Goal: Transaction & Acquisition: Download file/media

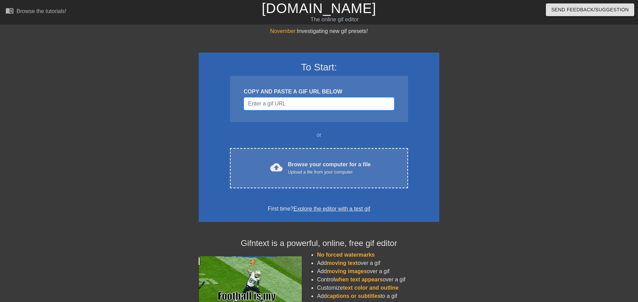
click at [291, 103] on input "Username" at bounding box center [319, 103] width 151 height 13
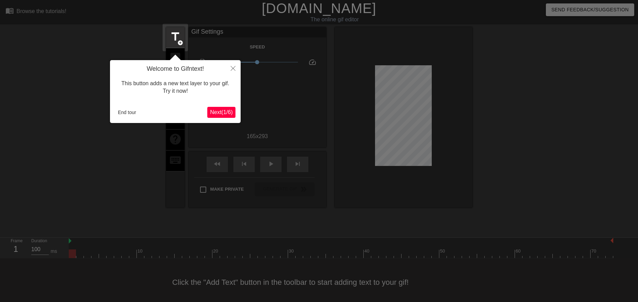
scroll to position [4, 0]
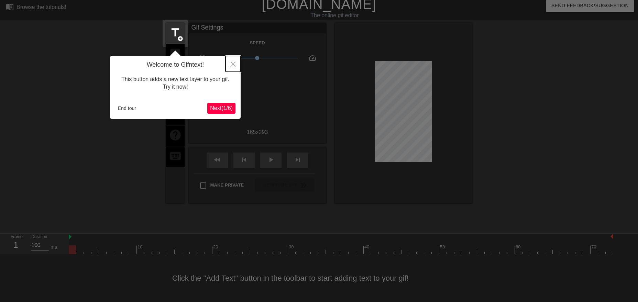
click at [232, 59] on button "Close" at bounding box center [233, 64] width 15 height 16
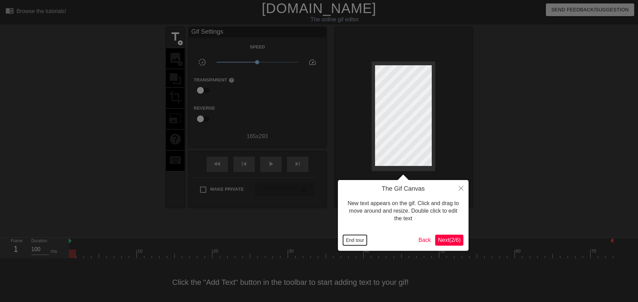
click at [356, 239] on button "End tour" at bounding box center [355, 240] width 24 height 10
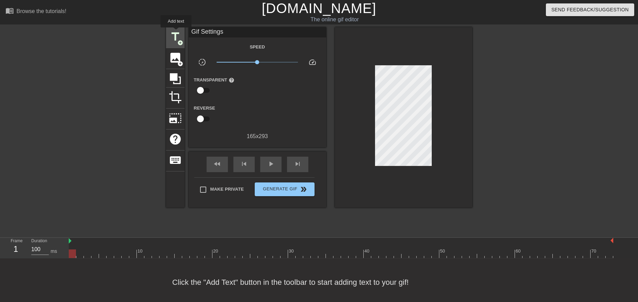
click at [176, 32] on span "title" at bounding box center [175, 36] width 13 height 13
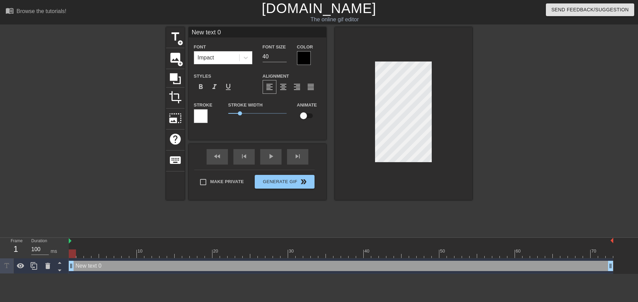
type input "New 0"
type textarea "New 0"
type input "New 0"
type textarea "New 0"
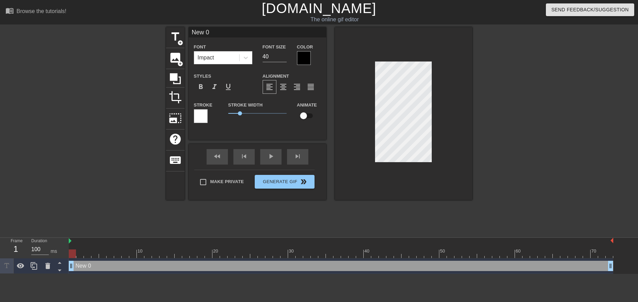
type input "Ne 0"
type textarea "Ne 0"
type input "N 0"
type textarea "N 0"
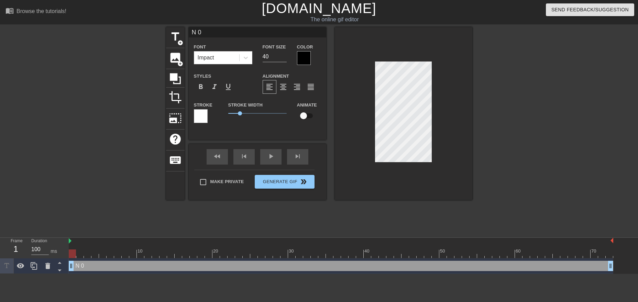
type input "0"
type textarea "0"
type input "D 0"
type textarea "D 0"
type input "Di 0"
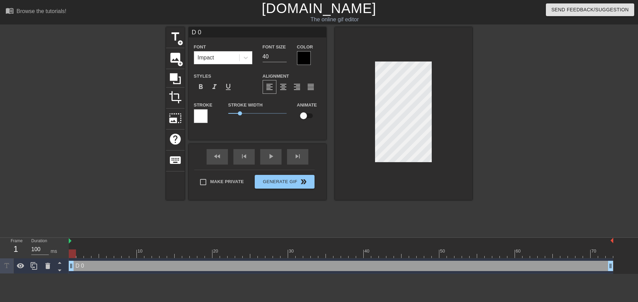
type textarea "Di 0"
type input "D 0"
type textarea "D 0"
type input "Do 0"
type textarea "Do 0"
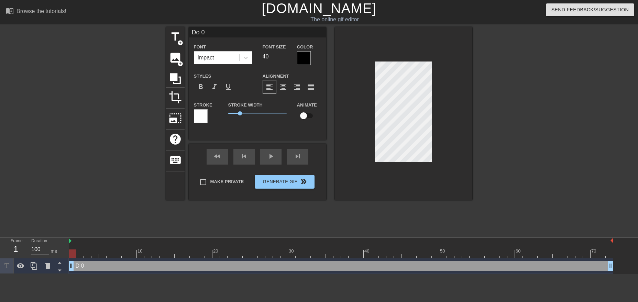
type input "Do 0"
type textarea "Do 0"
type input "Do I 0"
type textarea "Do I 0"
type input "Do I 0"
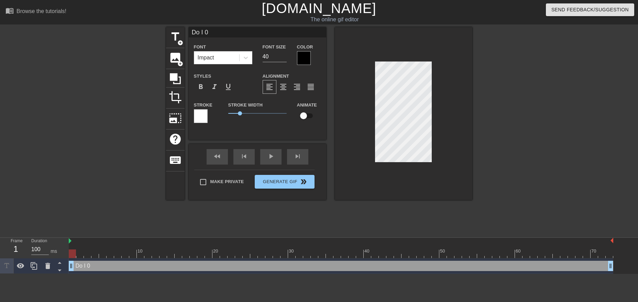
type textarea "Do I 0"
type input "Do I s 0"
type textarea "Do I s 0"
type input "Do I sm 0"
type textarea "Do I sm 0"
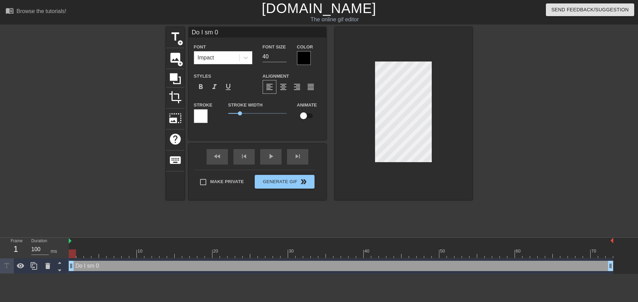
type input "Do I sme 0"
type textarea "Do I sme 0"
type input "Do I smel 0"
type textarea "Do I smel 0"
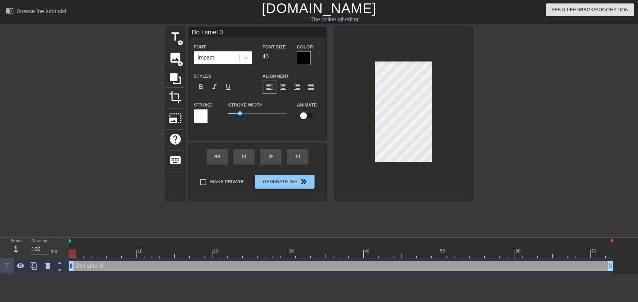
type input "Do I smell 0"
type textarea "Do I smell 0"
type input "Do I smell"
type textarea "Do I smell"
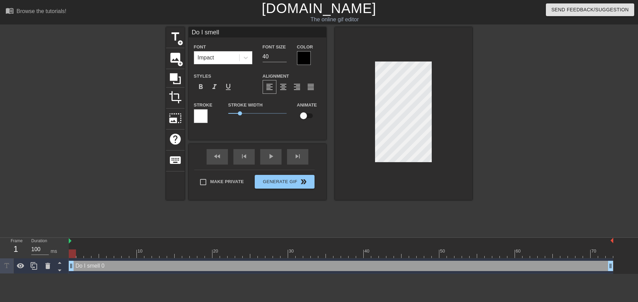
type input "Do I smell"
type textarea "Do I smell"
type input "Do I smell"
type textarea "Do I smell"
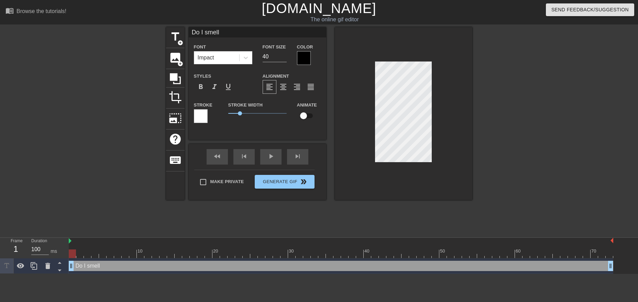
type input "Do I smellM"
type textarea "Do I smell M"
type input "Do I smellMo"
type textarea "Do I smell Mo"
type input "Do I smellMon"
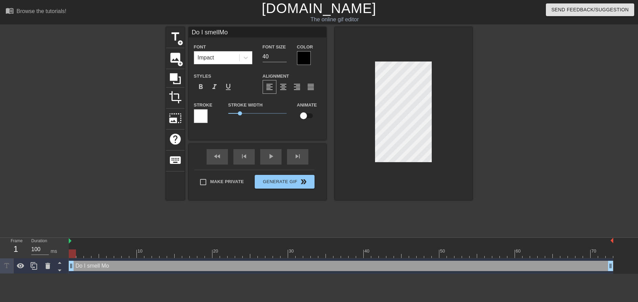
type textarea "Do I smell Mon"
type input "Do I smellMond"
type textarea "Do I smell Mond"
type input "Do I smellMonda"
type textarea "Do I smell [PERSON_NAME]"
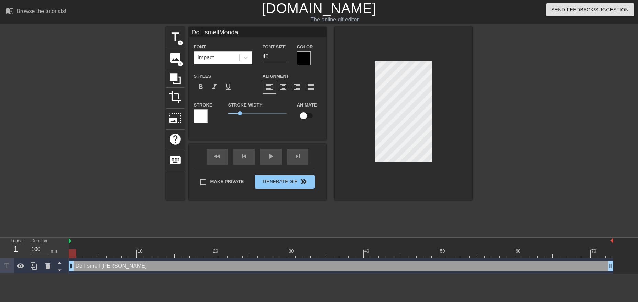
type input "Do I smellMonday"
type textarea "Do I smell [DATE]"
type input "Do I smellMonday?"
type textarea "Do I smell [DATE]?"
click at [287, 89] on span "format_align_center" at bounding box center [283, 87] width 8 height 8
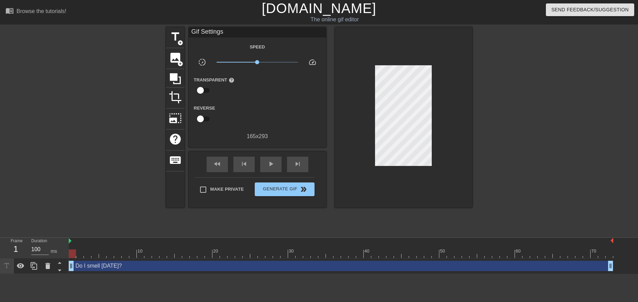
click at [537, 150] on div at bounding box center [532, 130] width 103 height 206
click at [502, 137] on div at bounding box center [532, 130] width 103 height 206
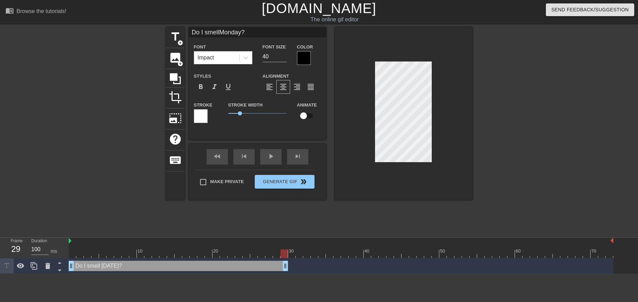
drag, startPoint x: 609, startPoint y: 265, endPoint x: 286, endPoint y: 263, distance: 322.6
click at [286, 263] on div "Do I smell [DATE]? drag_handle drag_handle" at bounding box center [178, 266] width 219 height 10
click at [33, 270] on icon at bounding box center [34, 266] width 7 height 8
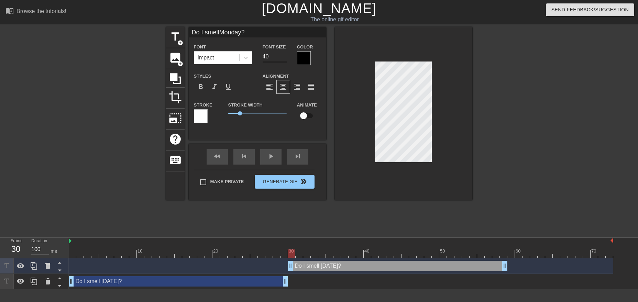
drag, startPoint x: 217, startPoint y: 264, endPoint x: 438, endPoint y: 256, distance: 221.6
click at [438, 256] on div "10 20 30 40 50 60 70 Do I smell [DATE]? drag_handle drag_handle Do I smell [DAT…" at bounding box center [354, 264] width 570 height 52
type input "Do I smell?"
type textarea "Do I smell?"
type input "Do I smell?"
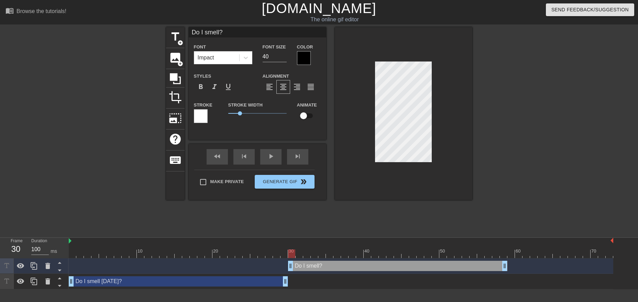
type textarea "Do I smell ?"
type input "Do I smellN?"
type textarea "Do I smell N?"
type input "Do I smellNE?"
type textarea "Do I smell NE?"
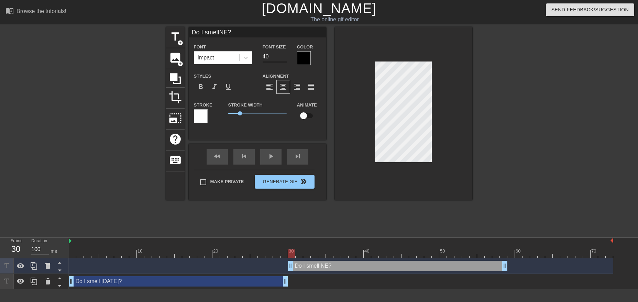
type input "Do I smellNEX?"
type textarea "Do I smell NEX?"
type input "Do I smellNEXO?"
type textarea "Do I smell NEXO?"
type input "Do I smellNEXON?"
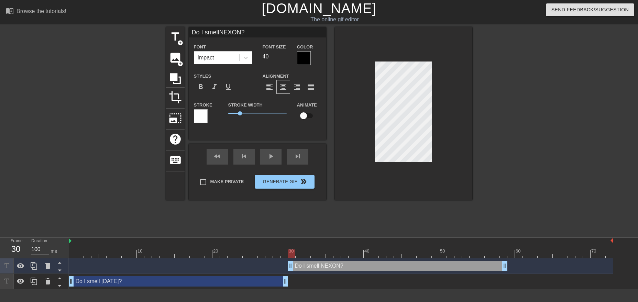
type textarea "Do I smell NEXON?"
click at [306, 61] on div at bounding box center [304, 58] width 14 height 14
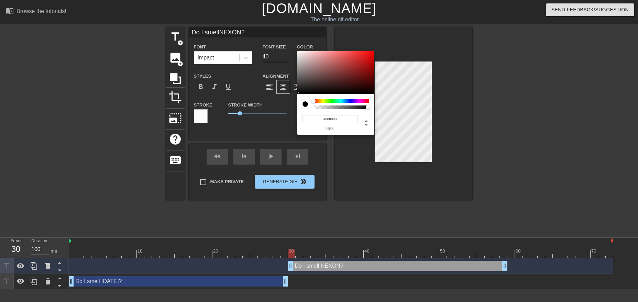
type input "Do I smellNEXON?"
type input "#D93030"
type input "Do I smellNEXON?"
type input "#E22525"
type input "Do I smellNEXON?"
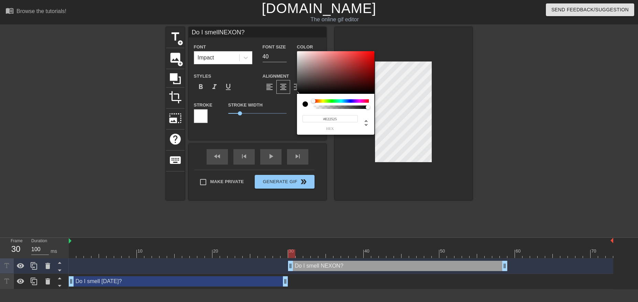
type input "#E81818"
type input "Do I smellNEXON?"
type input "#EE1313"
type input "Do I smellNEXON?"
type input "#F00D0D"
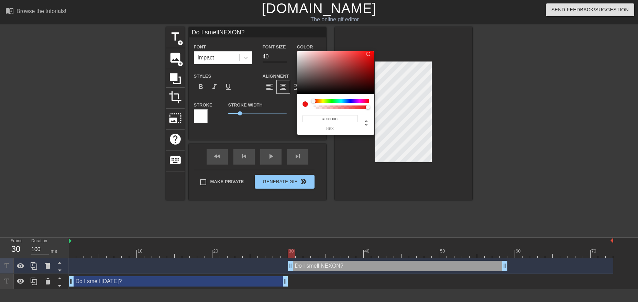
type input "Do I smellNEXON?"
type input "#F60404"
type input "Do I smellNEXON?"
type input "#FA0101"
type input "Do I smellNEXON?"
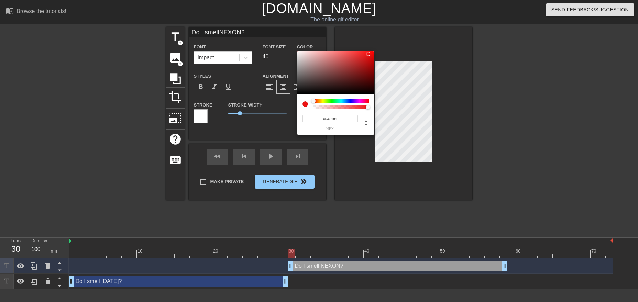
type input "#FC0000"
type input "Do I smellNEXON?"
type input "#FF0000"
drag, startPoint x: 366, startPoint y: 55, endPoint x: 376, endPoint y: 51, distance: 10.6
click at [375, 51] on div at bounding box center [335, 72] width 77 height 43
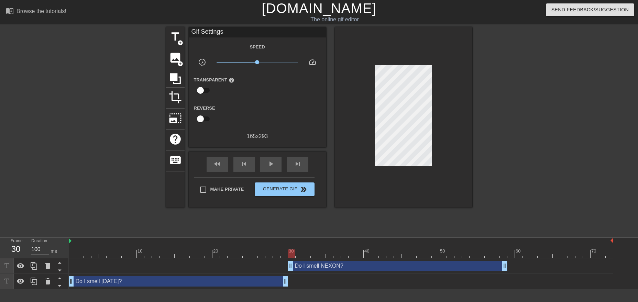
click at [422, 269] on div "Do I smell NEXON? drag_handle drag_handle" at bounding box center [397, 266] width 219 height 10
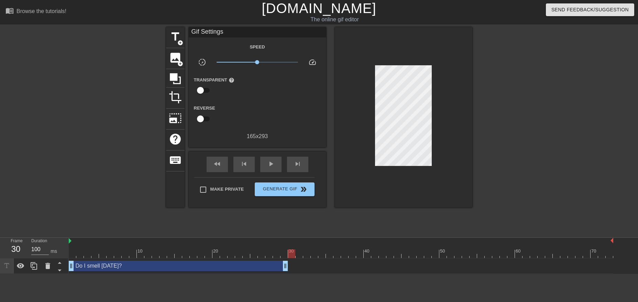
click at [230, 266] on div "Do I smell [DATE]? drag_handle drag_handle" at bounding box center [178, 266] width 219 height 10
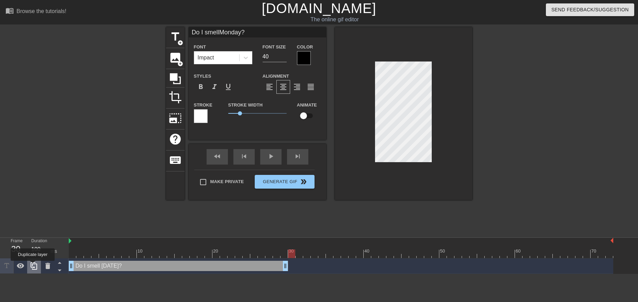
click at [33, 266] on icon at bounding box center [34, 266] width 8 height 8
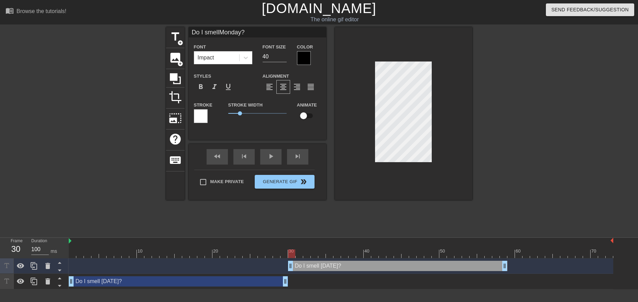
drag, startPoint x: 195, startPoint y: 263, endPoint x: 414, endPoint y: 259, distance: 219.1
click at [414, 259] on div "Do I smell [DATE]? drag_handle drag_handle" at bounding box center [341, 266] width 545 height 15
click at [292, 253] on div at bounding box center [291, 254] width 7 height 9
type input "Do I smellN?"
type textarea "Do I smellN?"
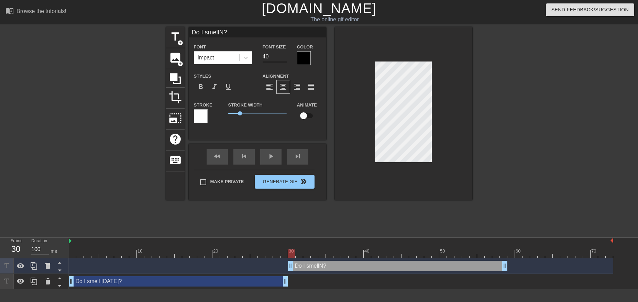
type input "Do I smellNE?"
type textarea "Do I smellNE?"
type input "Do I smellNEX?"
type textarea "Do I smellNEX?"
type input "Do I smellNEXO?"
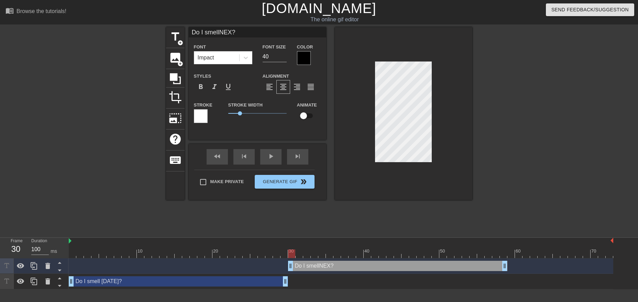
type textarea "Do I smellNEXO?"
type input "Do I smellNEXON?"
type textarea "Do I smellNEXON?"
type input "Do I smellNEXON?"
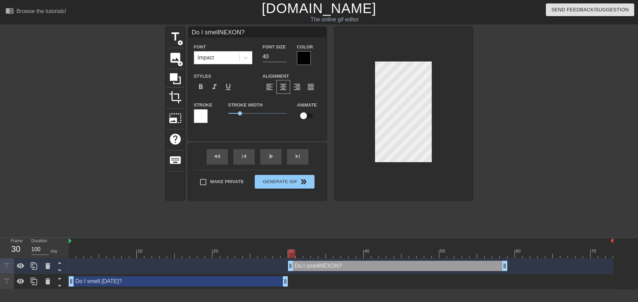
type textarea "Do I smell NEXON?"
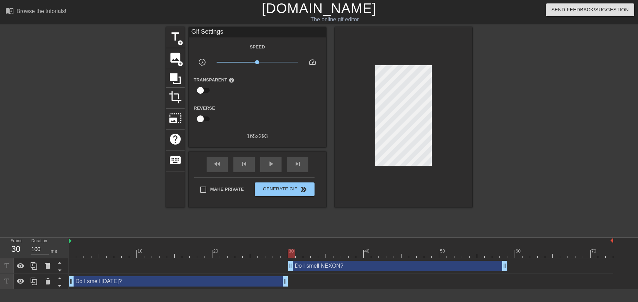
click at [506, 158] on div at bounding box center [532, 130] width 103 height 206
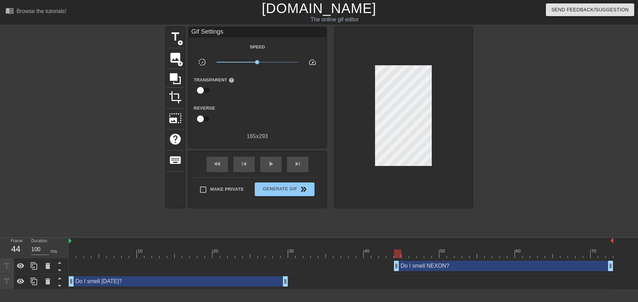
drag, startPoint x: 449, startPoint y: 266, endPoint x: 554, endPoint y: 266, distance: 104.2
click at [554, 266] on div "Do I smell NEXON? drag_handle drag_handle" at bounding box center [503, 266] width 219 height 10
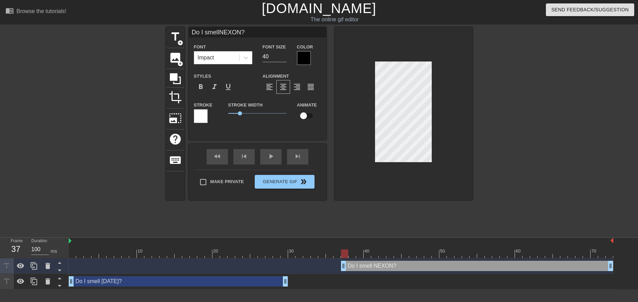
drag, startPoint x: 397, startPoint y: 267, endPoint x: 343, endPoint y: 265, distance: 54.4
click at [343, 265] on div "Do I smell NEXON? drag_handle drag_handle" at bounding box center [477, 266] width 272 height 10
drag, startPoint x: 282, startPoint y: 283, endPoint x: 333, endPoint y: 282, distance: 51.2
click at [333, 282] on div "Do I smell [DATE]? drag_handle drag_handle" at bounding box center [231, 282] width 219 height 10
type input "Do I smellMonday?"
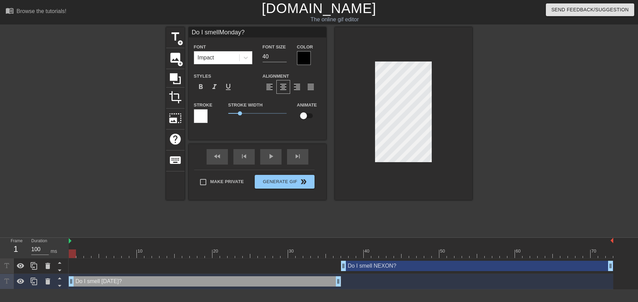
drag, startPoint x: 124, startPoint y: 280, endPoint x: 71, endPoint y: 281, distance: 52.6
click at [71, 281] on div "Do I smell [DATE]? drag_handle drag_handle" at bounding box center [205, 282] width 272 height 10
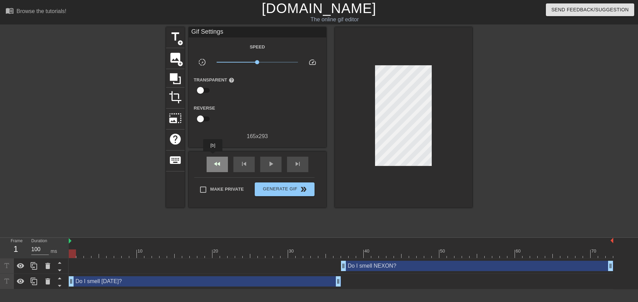
click at [213, 157] on div "fast_rewind" at bounding box center [217, 164] width 21 height 15
click at [272, 165] on span "play_arrow" at bounding box center [271, 164] width 8 height 8
click at [270, 167] on span "pause" at bounding box center [271, 164] width 8 height 8
click at [226, 187] on span "Make Private" at bounding box center [227, 189] width 34 height 7
click at [210, 187] on input "Make Private" at bounding box center [203, 190] width 14 height 14
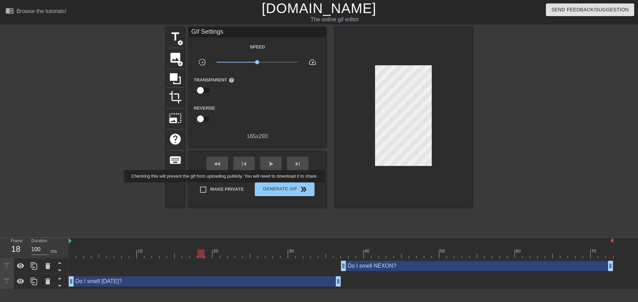
checkbox input "true"
click at [286, 191] on span "Generate Gif double_arrow" at bounding box center [285, 189] width 54 height 8
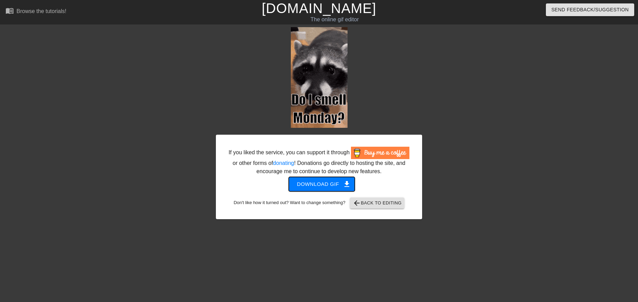
click at [317, 180] on span "Download gif get_app" at bounding box center [322, 184] width 50 height 9
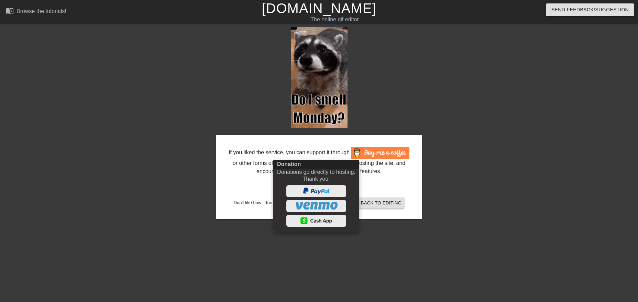
click at [573, 69] on div at bounding box center [319, 151] width 638 height 302
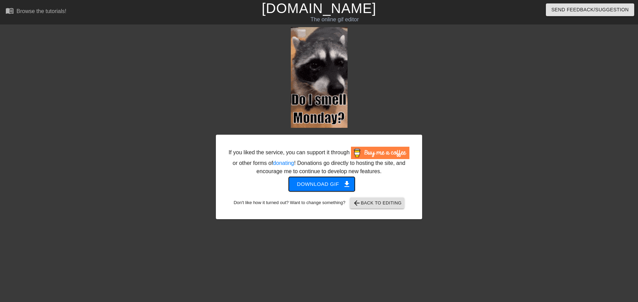
click at [308, 182] on span "Download gif get_app" at bounding box center [322, 184] width 50 height 9
